Goal: Find specific page/section: Find specific page/section

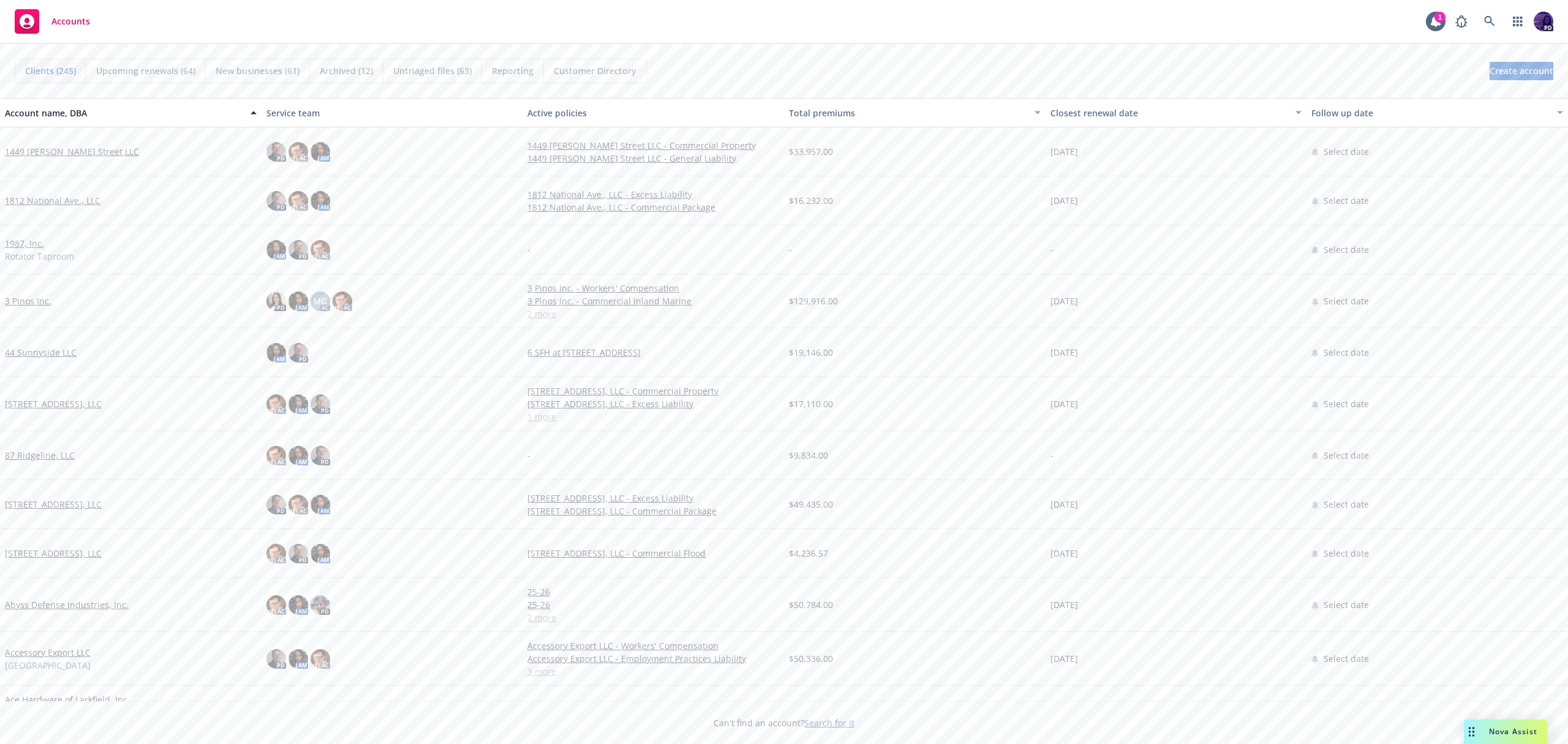
click at [446, 25] on div "Accounts 1 PD" at bounding box center [784, 22] width 1568 height 44
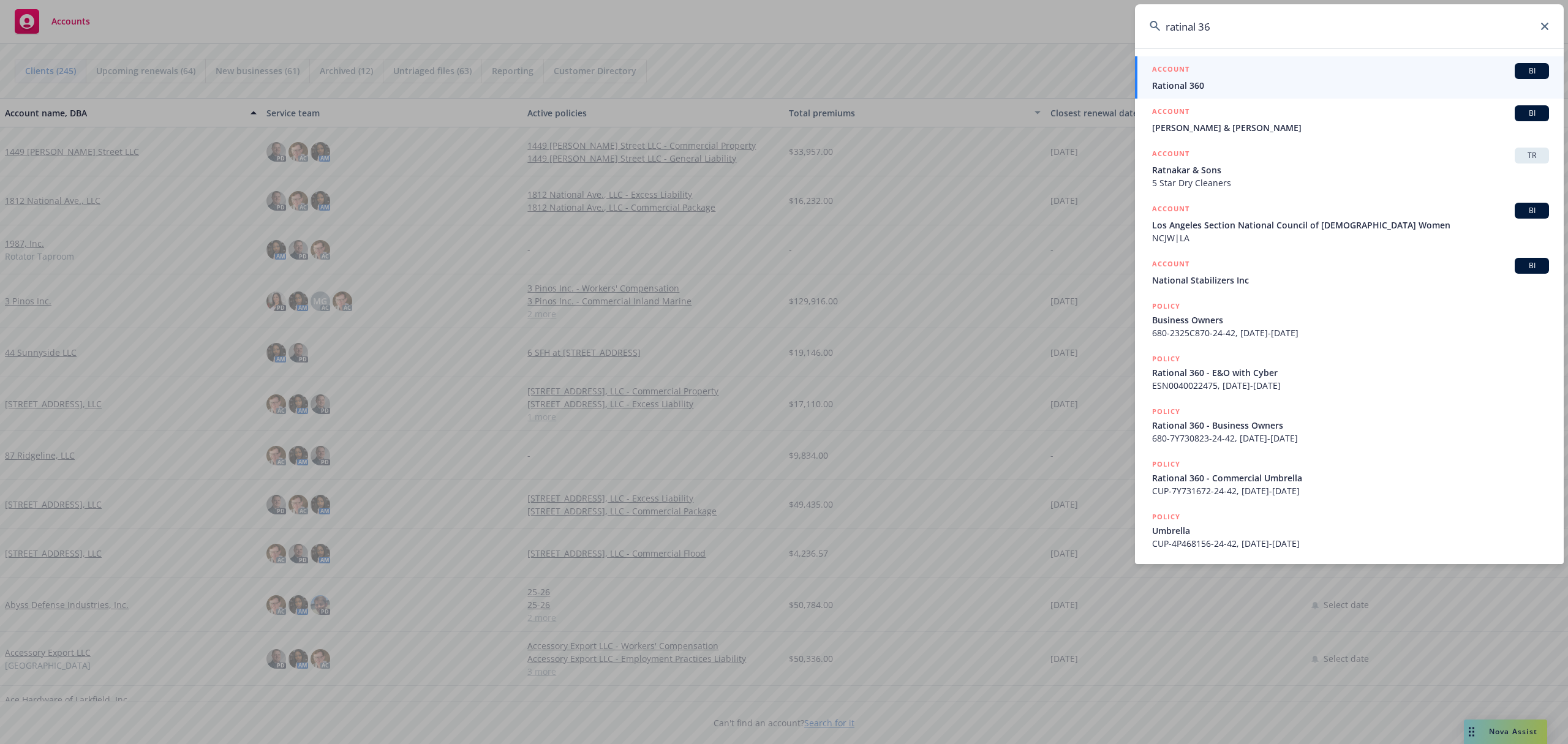
type input "ratinal 360"
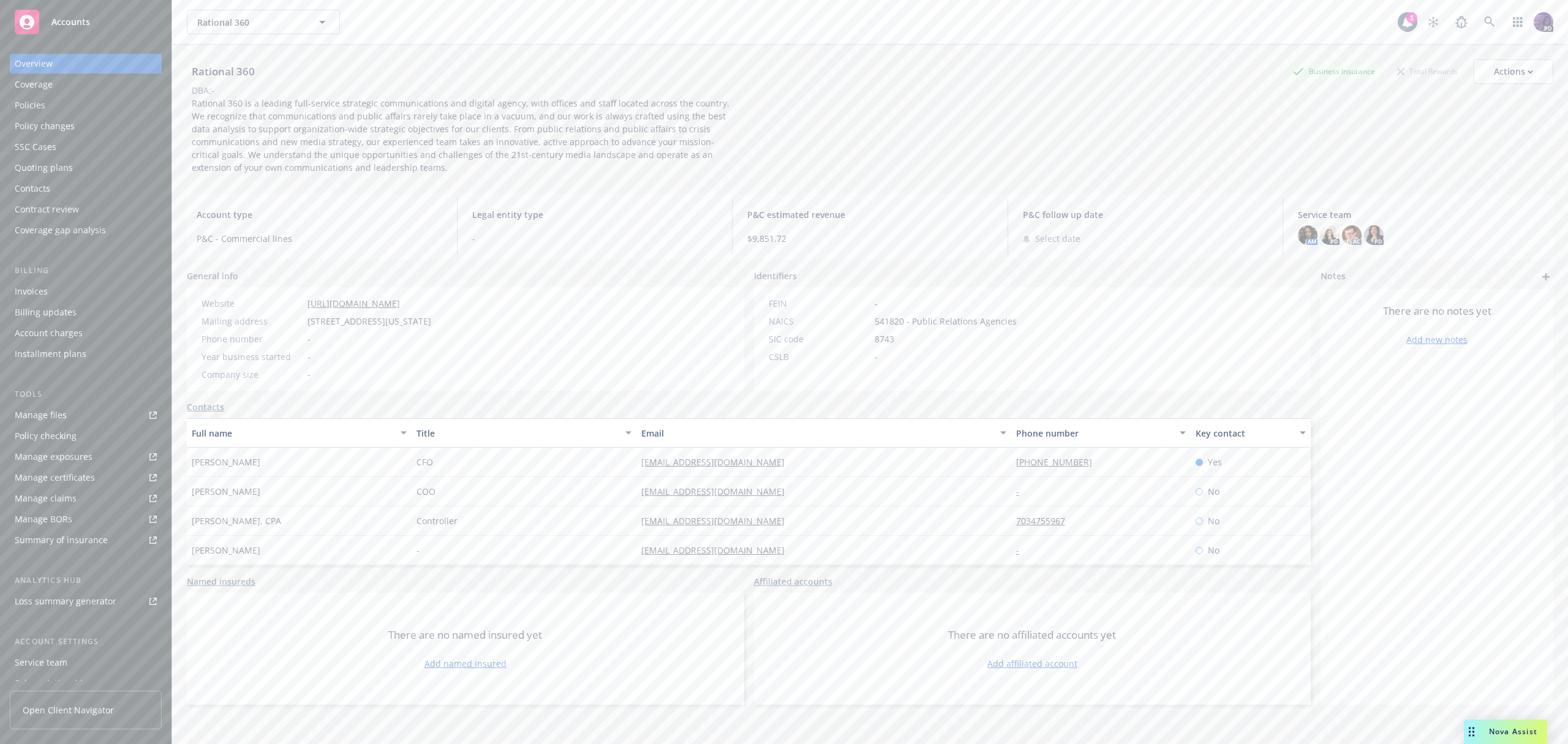
click at [124, 110] on div "Policies" at bounding box center [85, 105] width 142 height 20
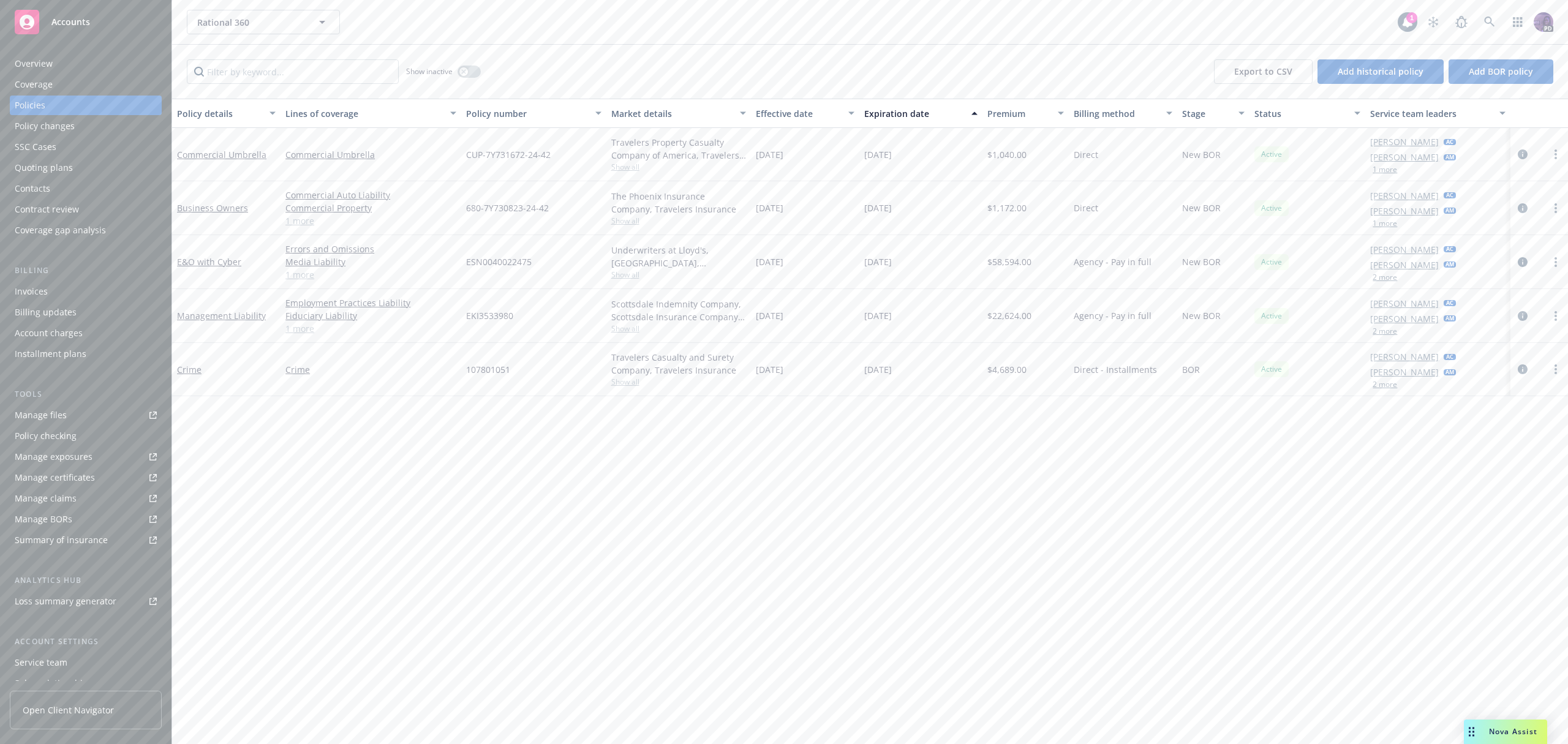
click at [611, 216] on span "Show all" at bounding box center [678, 220] width 135 height 11
click at [622, 217] on span "Show all" at bounding box center [678, 220] width 135 height 11
click at [626, 169] on span "Show all" at bounding box center [678, 167] width 135 height 11
click at [670, 440] on div "Policy details Lines of coverage Policy number Market details Effective date Ex…" at bounding box center [870, 421] width 1396 height 645
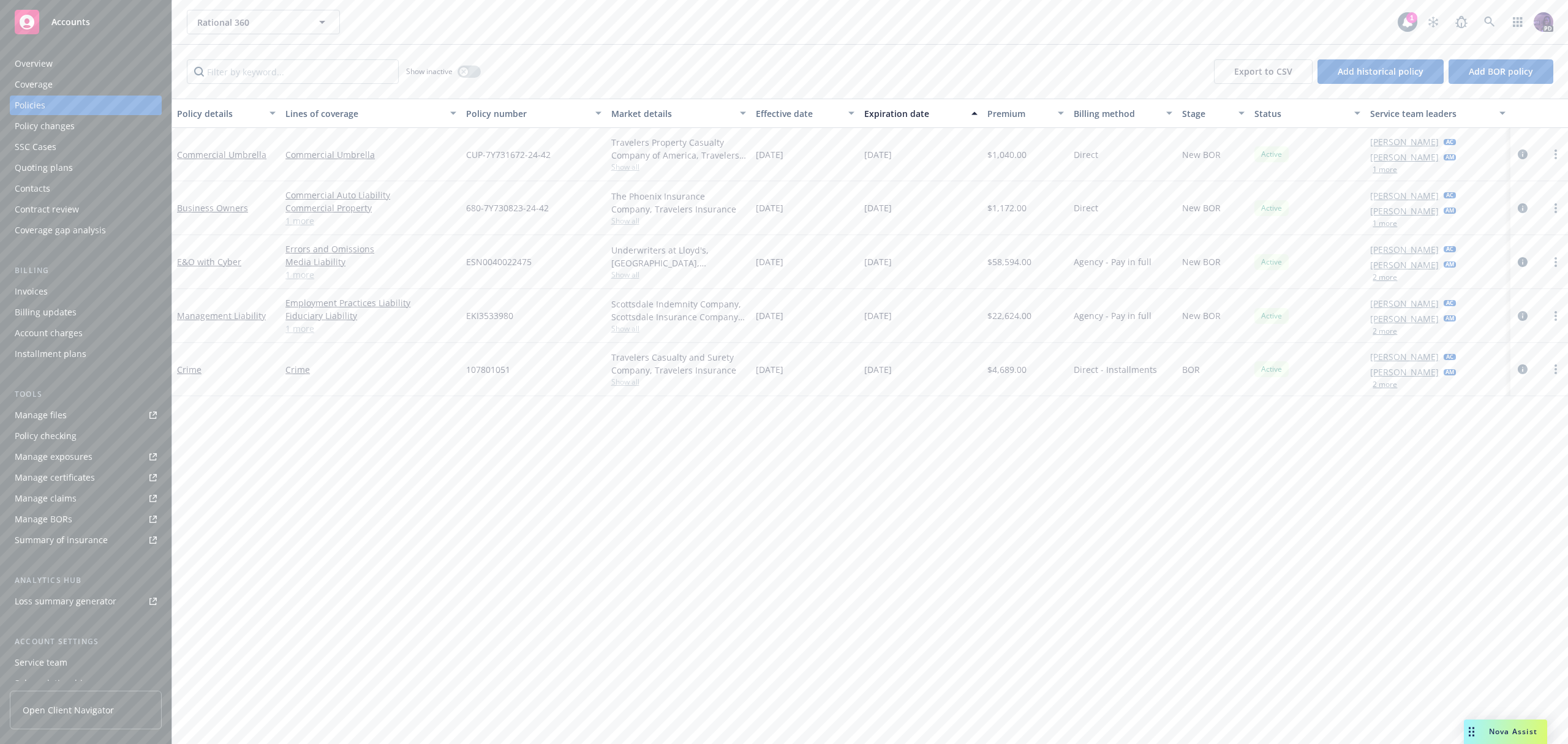
click at [637, 277] on span "Show all" at bounding box center [678, 275] width 135 height 11
click at [619, 484] on div "Policy details Lines of coverage Policy number Market details Effective date Ex…" at bounding box center [870, 421] width 1396 height 645
click at [633, 332] on span "Show all" at bounding box center [678, 328] width 135 height 11
click at [406, 466] on div "Policy details Lines of coverage Policy number Market details Effective date Ex…" at bounding box center [870, 421] width 1396 height 645
click at [609, 390] on div "Travelers Casualty and Surety Company, Travelers Insurance Show all" at bounding box center [678, 369] width 145 height 53
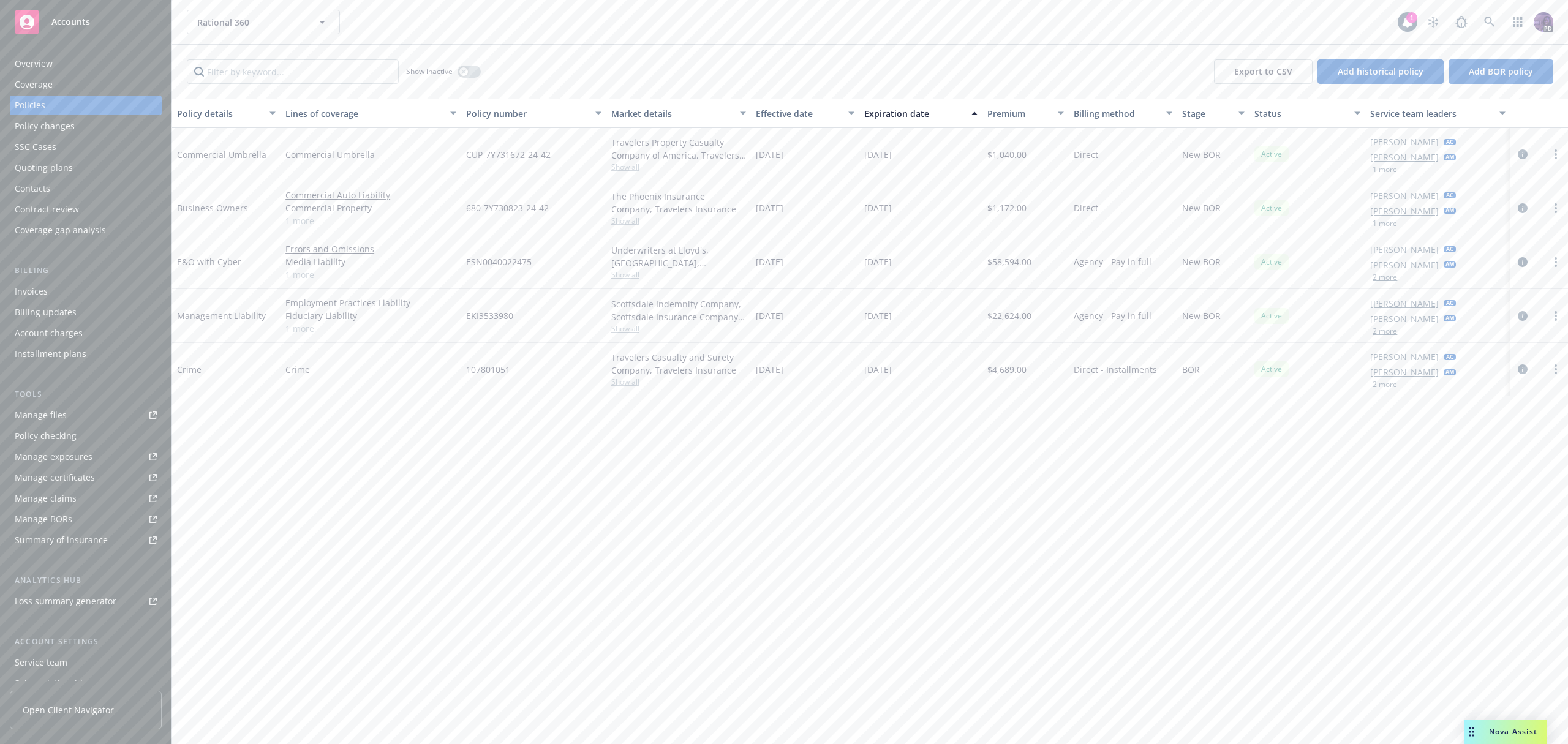
click at [614, 385] on span "Show all" at bounding box center [678, 382] width 135 height 11
click at [773, 413] on div "Policy details Lines of coverage Policy number Market details Effective date Ex…" at bounding box center [870, 421] width 1396 height 645
click at [65, 186] on div "Contacts" at bounding box center [85, 188] width 142 height 20
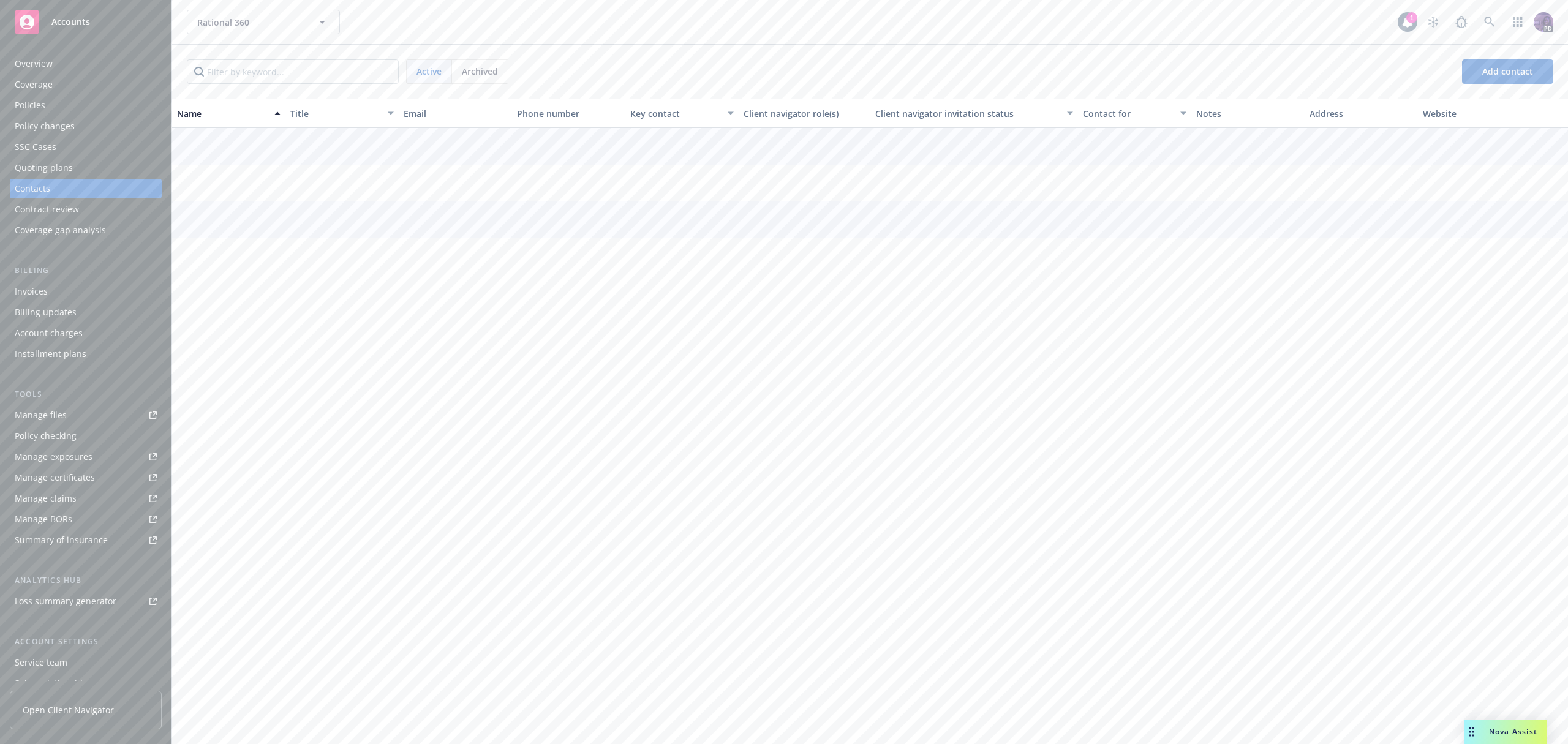
click at [112, 105] on div "Policies" at bounding box center [85, 105] width 142 height 20
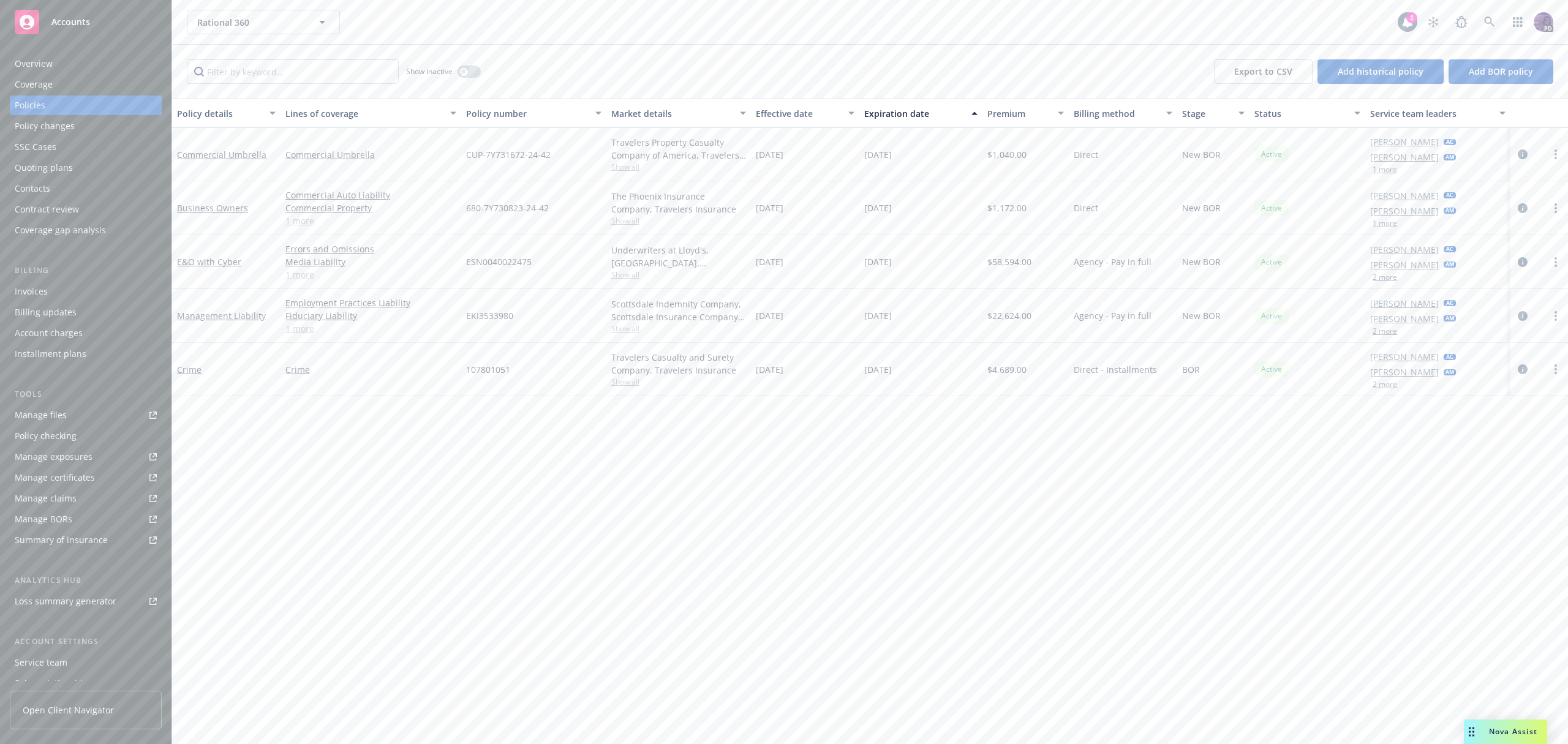
click at [428, 30] on div "Rational 360 Rational 360" at bounding box center [792, 22] width 1211 height 25
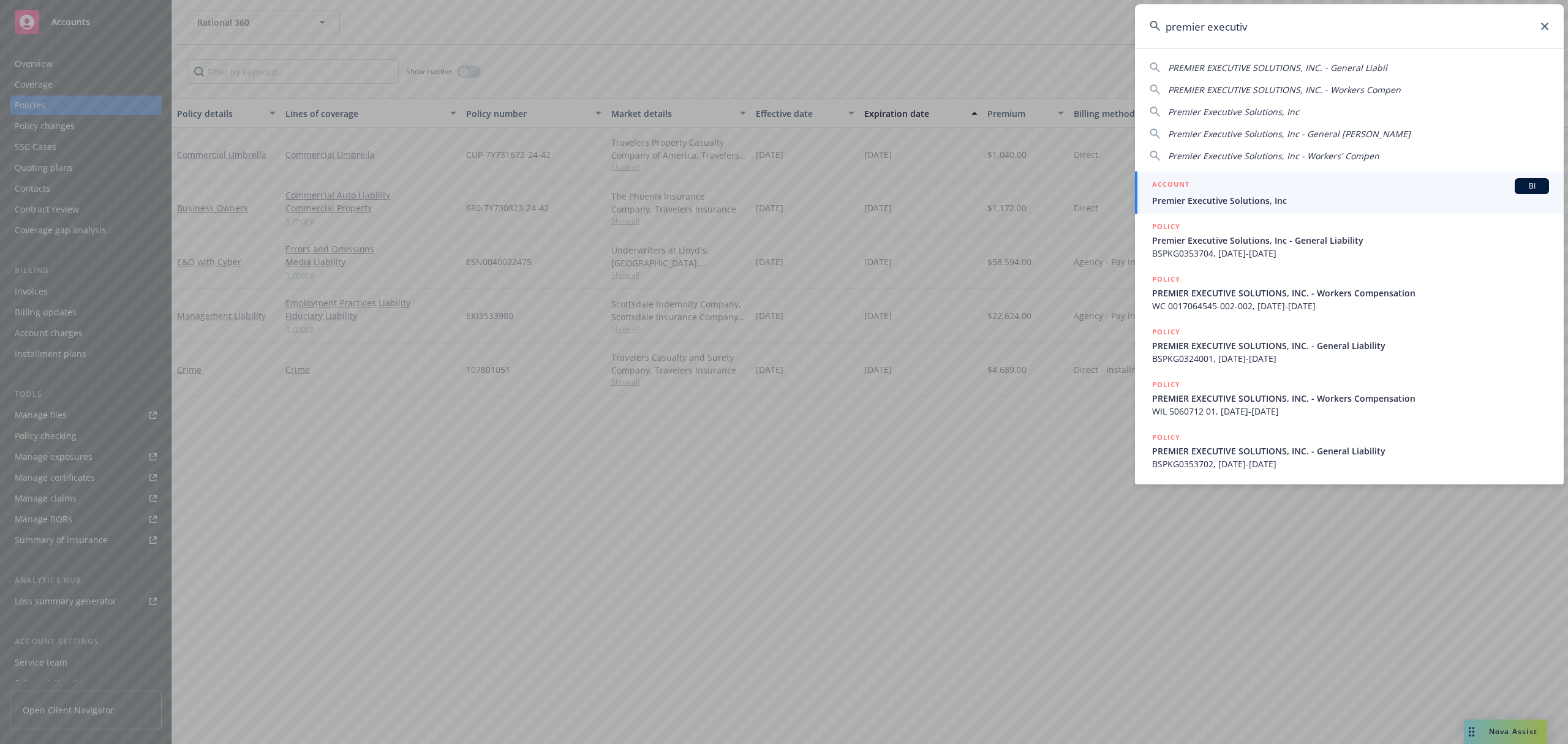
type input "premier executive"
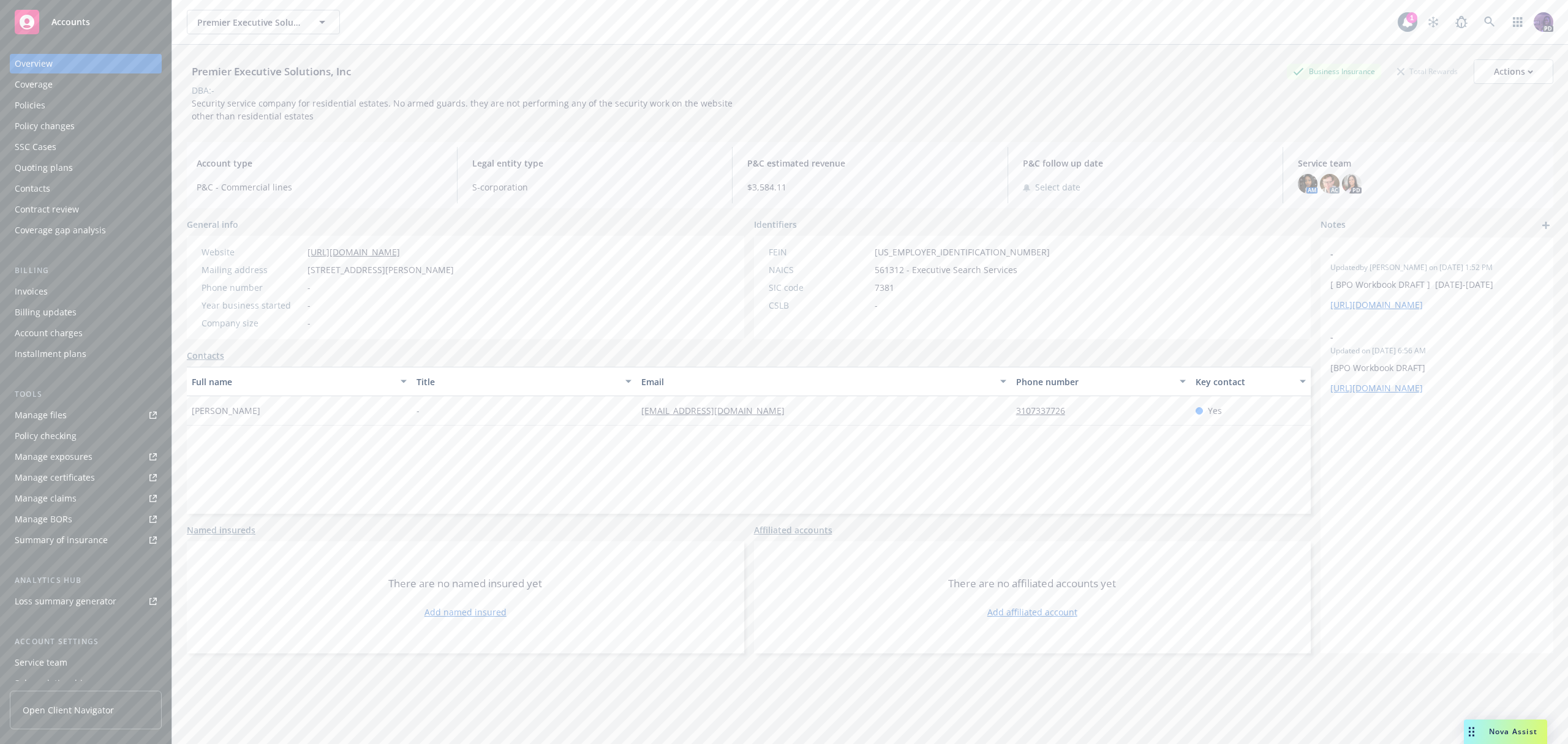
click at [104, 102] on div "Policies" at bounding box center [85, 105] width 142 height 20
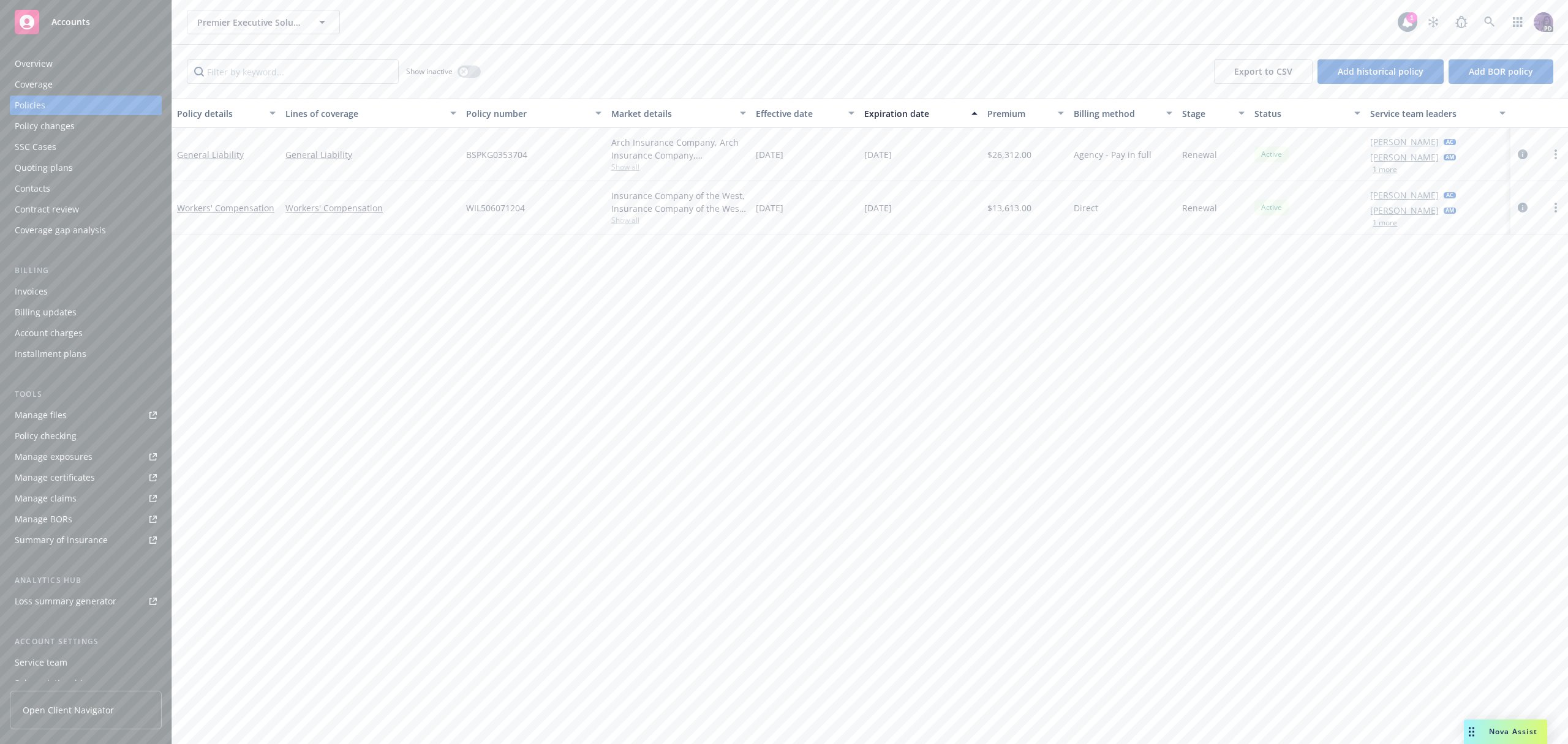
click at [118, 64] on div "Overview" at bounding box center [85, 64] width 142 height 20
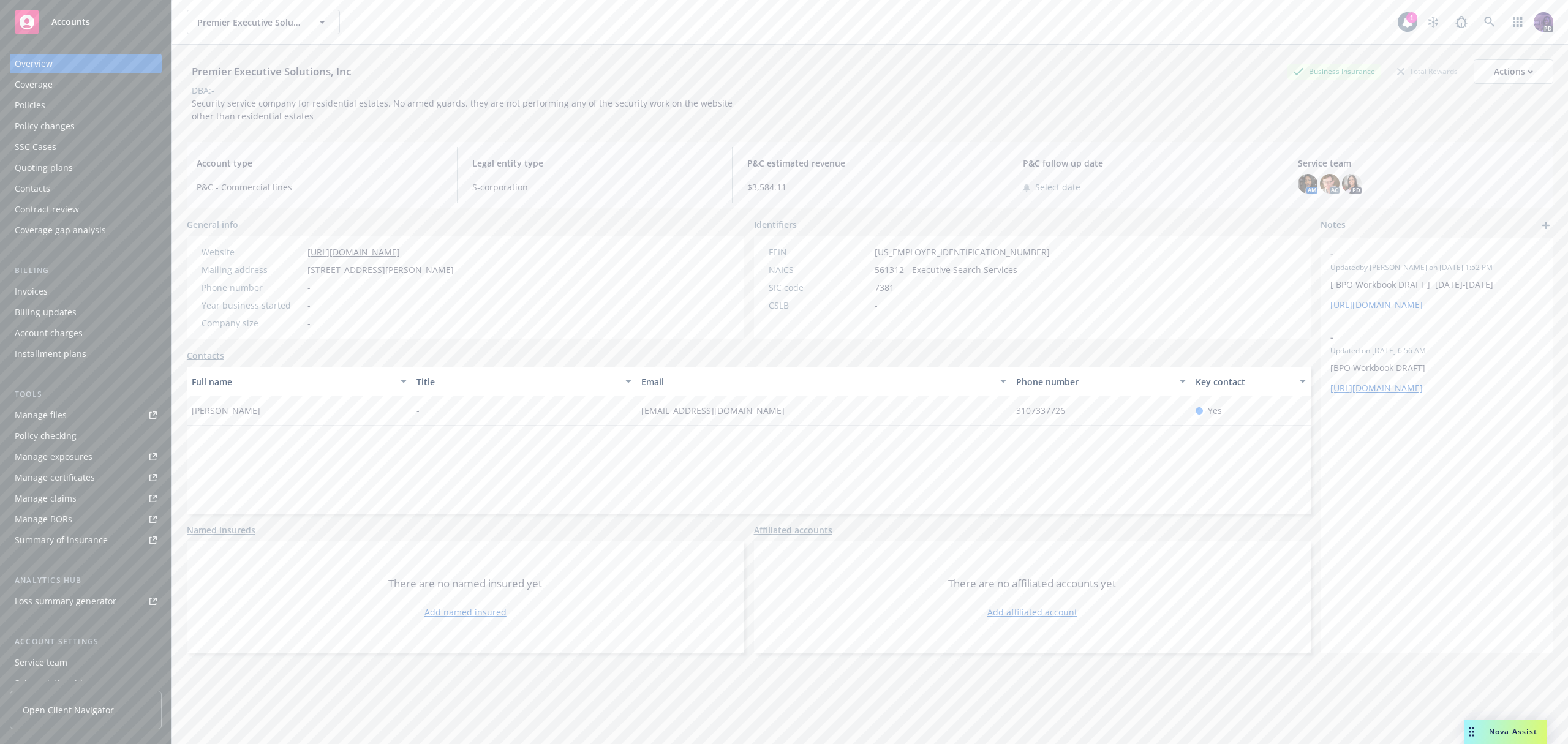
click at [83, 474] on div "Manage certificates" at bounding box center [55, 478] width 80 height 20
click at [409, 19] on div "Premier Executive Solutions, Inc Premier Executive Solutions, Inc" at bounding box center [792, 22] width 1211 height 25
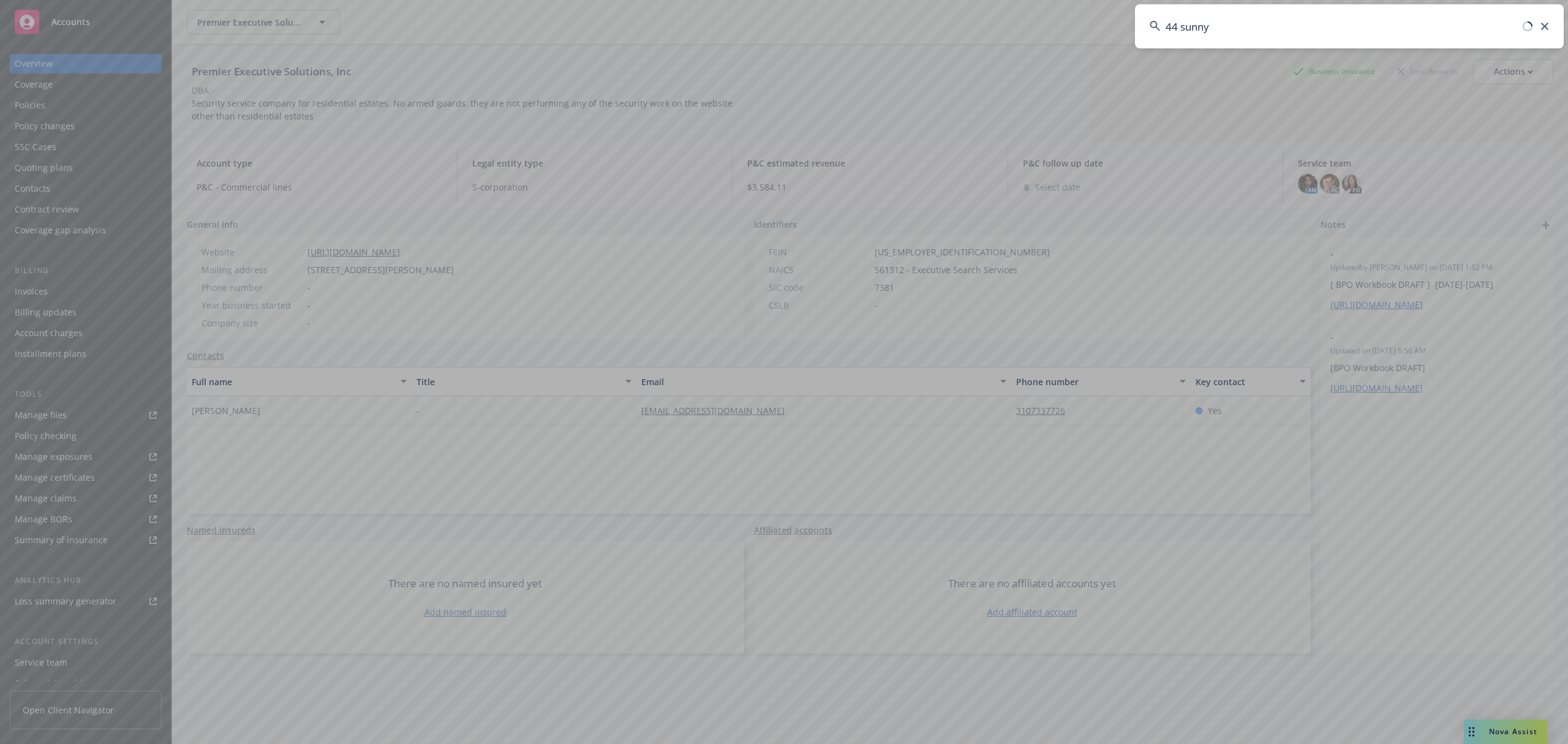
type input "44 sunnys"
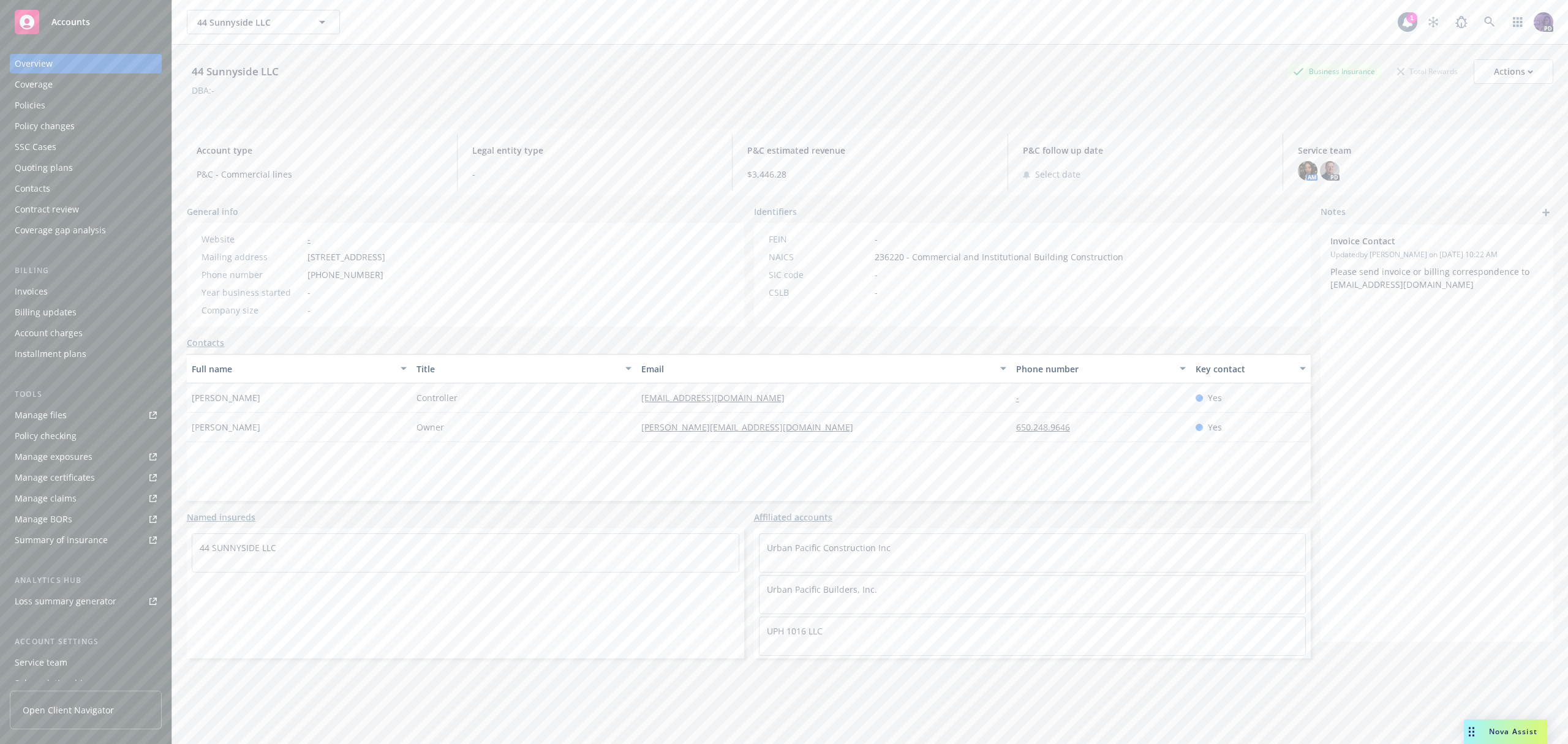
click at [100, 111] on div "Policies" at bounding box center [85, 105] width 142 height 20
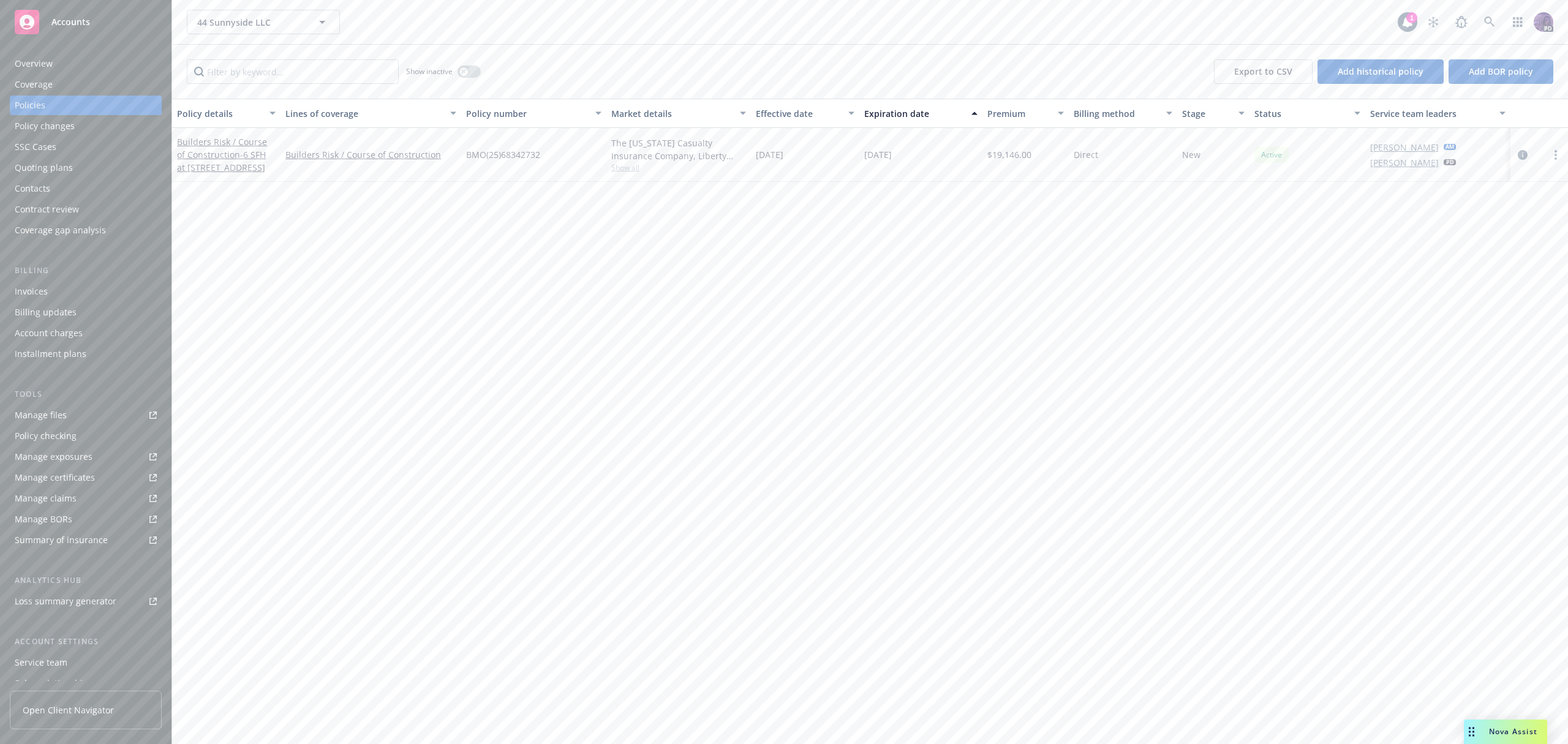
click at [416, 32] on div "44 Sunnyside LLC 44 Sunnyside LLC" at bounding box center [792, 22] width 1211 height 25
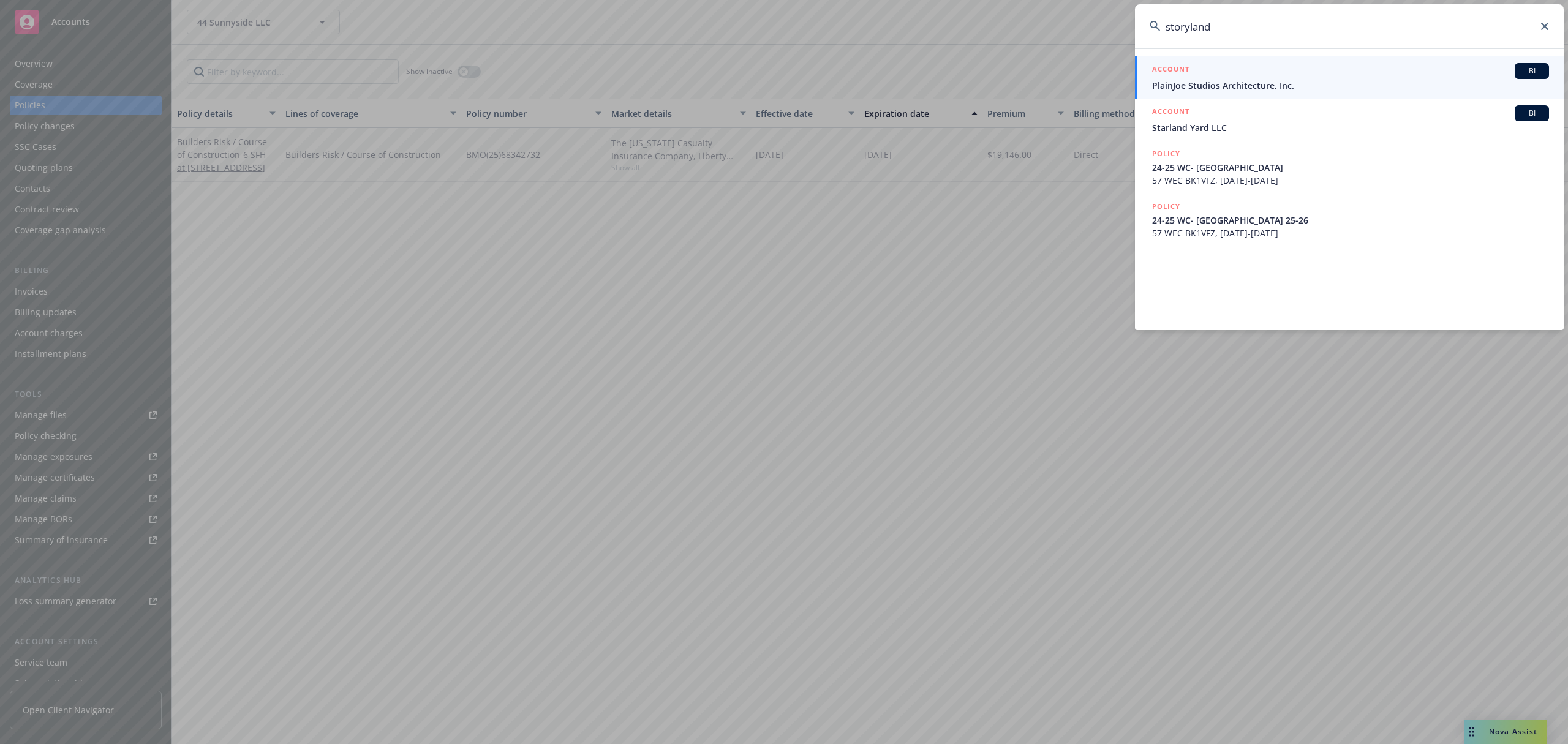
type input "storyland"
click at [1247, 88] on span "PlainJoe Studios Architecture, Inc." at bounding box center [1351, 85] width 397 height 13
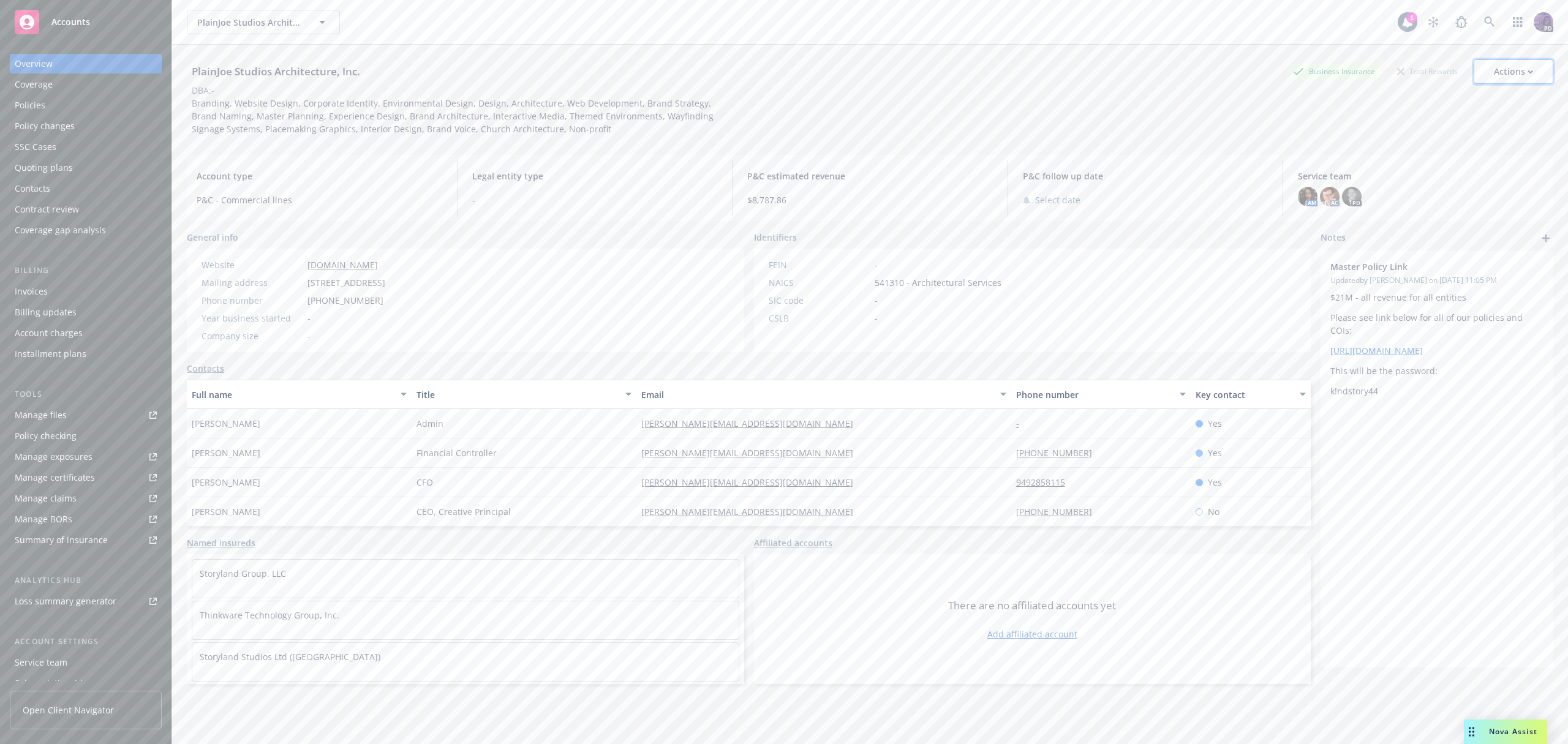
click at [1509, 76] on div "Actions" at bounding box center [1514, 71] width 40 height 23
click at [1467, 155] on link "Copy logging email" at bounding box center [1452, 153] width 201 height 25
